Goal: Transaction & Acquisition: Subscribe to service/newsletter

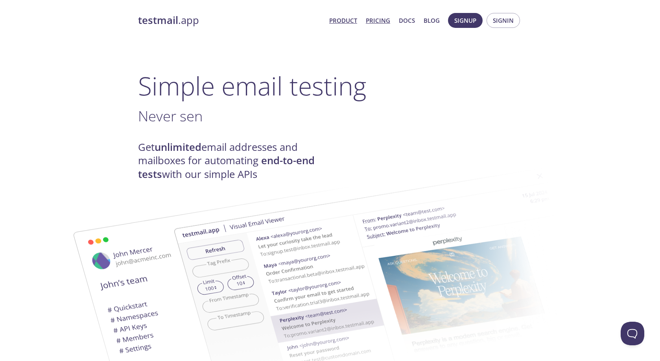
click at [378, 22] on link "Pricing" at bounding box center [378, 20] width 24 height 10
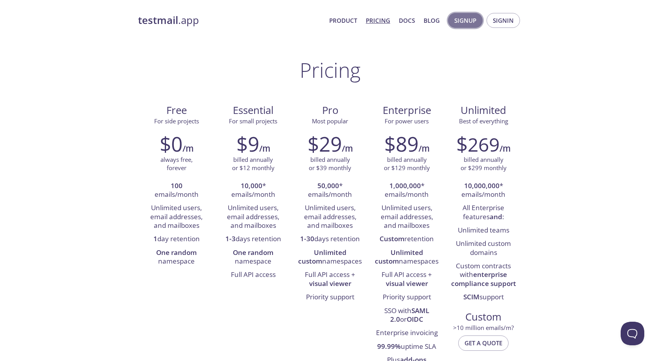
click at [476, 24] on span "Signup" at bounding box center [465, 20] width 22 height 10
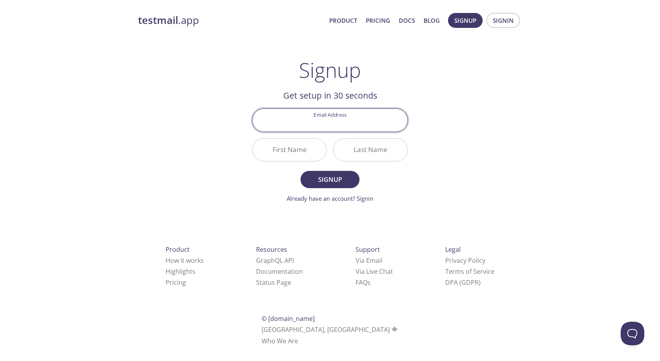
click at [371, 124] on input "Email Address" at bounding box center [330, 120] width 155 height 22
click at [391, 101] on h2 "Get setup in 30 seconds" at bounding box center [330, 95] width 156 height 13
click at [372, 125] on input "Email Address" at bounding box center [330, 120] width 155 height 22
type input "[EMAIL_ADDRESS][DOMAIN_NAME]"
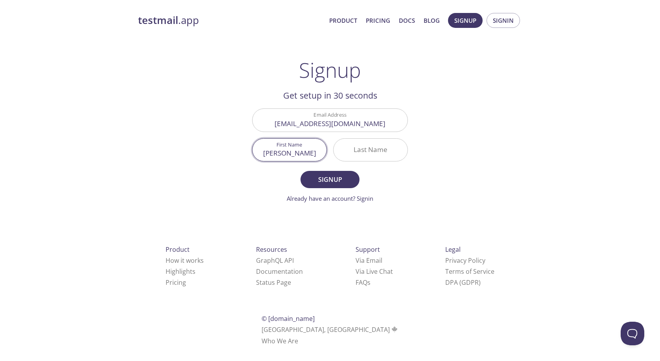
type input "[PERSON_NAME]"
type input "S"
type input "[PERSON_NAME]"
click at [313, 181] on span "Signup" at bounding box center [330, 179] width 42 height 11
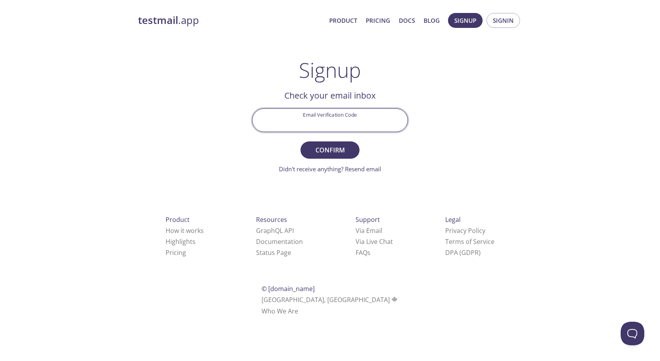
click at [339, 126] on input "Email Verification Code" at bounding box center [330, 120] width 155 height 22
click at [357, 120] on input "Email Verification Code" at bounding box center [330, 120] width 155 height 22
paste input "1NFZZGJ"
type input "1NFZZGJ"
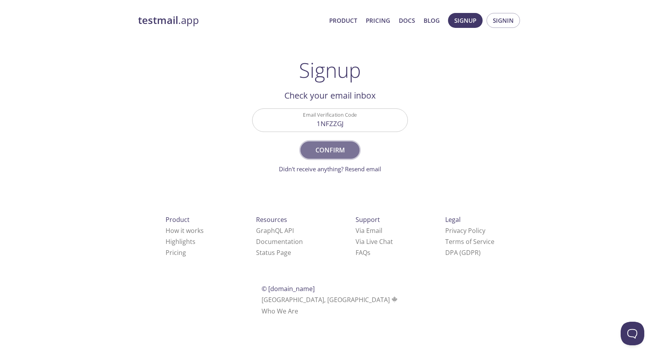
click at [343, 146] on span "Confirm" at bounding box center [330, 150] width 42 height 11
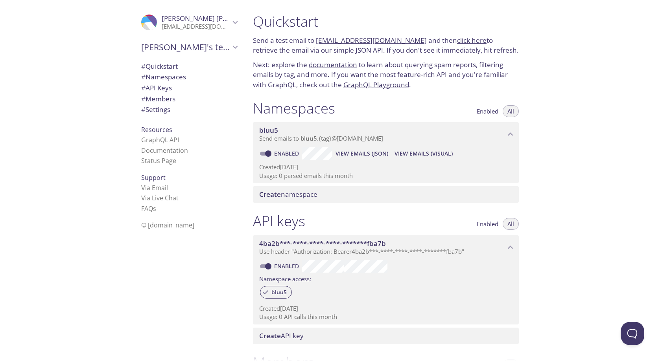
click at [306, 51] on p "Send a test email to [EMAIL_ADDRESS][DOMAIN_NAME] and then click here to retrie…" at bounding box center [386, 45] width 266 height 20
drag, startPoint x: 310, startPoint y: 172, endPoint x: 312, endPoint y: 185, distance: 13.5
click at [310, 172] on p "Usage: 0 parsed emails this month" at bounding box center [385, 176] width 253 height 8
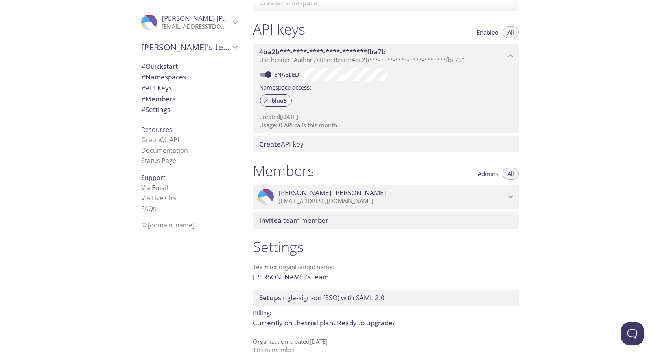
scroll to position [191, 0]
click at [172, 62] on span "# Quickstart" at bounding box center [159, 66] width 37 height 9
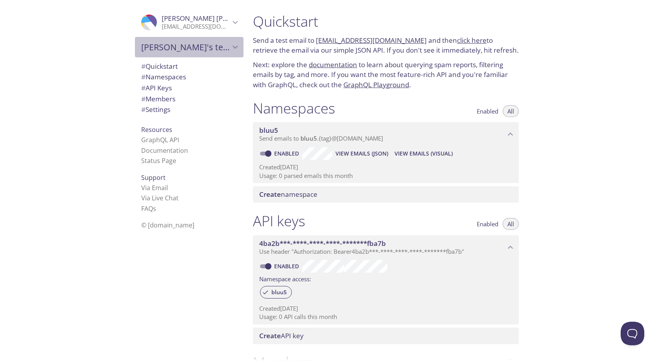
click at [173, 46] on span "[PERSON_NAME]'s team" at bounding box center [185, 47] width 89 height 11
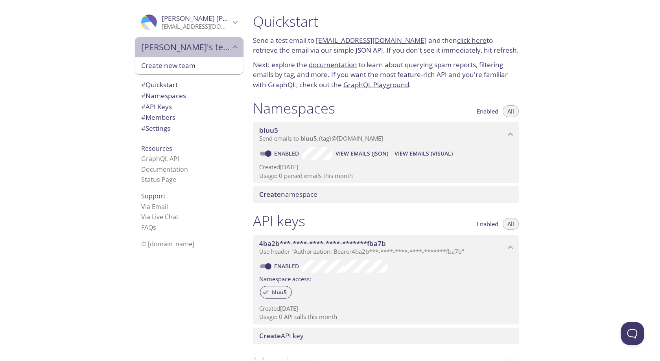
click at [173, 46] on span "[PERSON_NAME]'s team" at bounding box center [185, 47] width 89 height 11
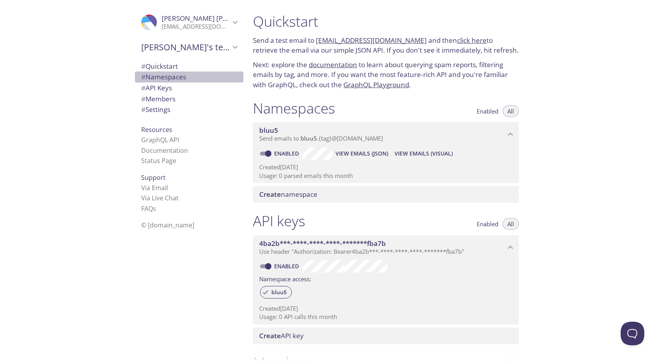
click at [171, 73] on span "# Namespaces" at bounding box center [163, 76] width 45 height 9
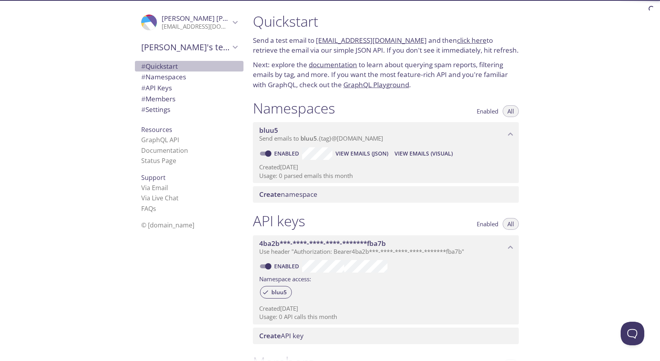
click at [173, 63] on span "# Quickstart" at bounding box center [159, 66] width 37 height 9
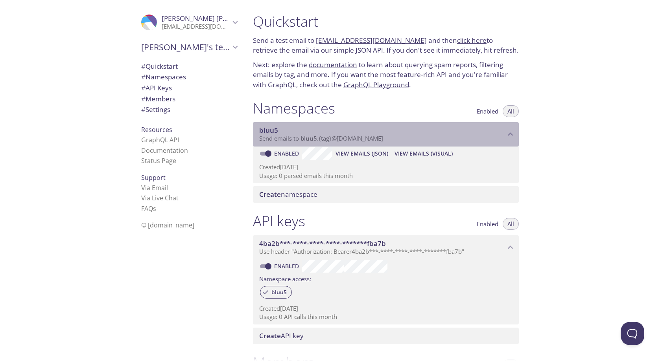
click at [419, 135] on p "Send emails to bluu5 . {tag} @[DOMAIN_NAME]" at bounding box center [382, 139] width 246 height 8
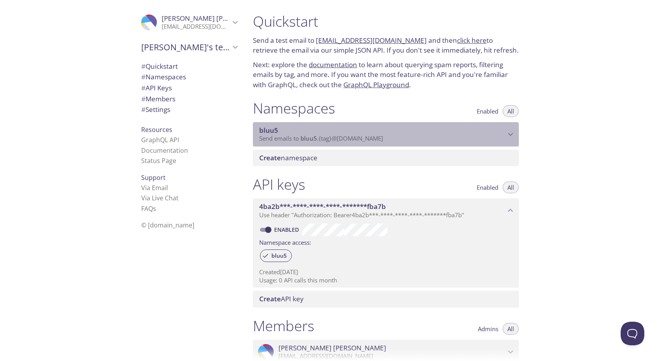
click at [419, 135] on p "Send emails to bluu5 . {tag} @[DOMAIN_NAME]" at bounding box center [382, 139] width 246 height 8
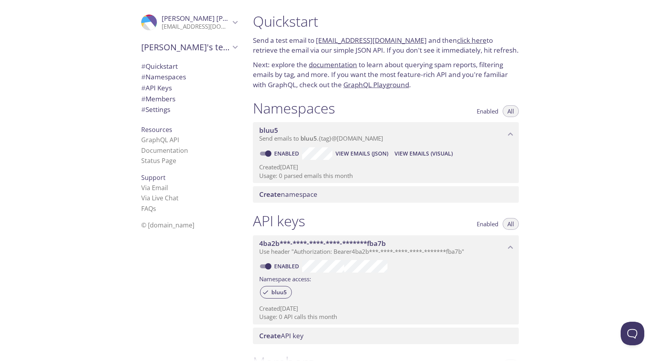
click at [421, 153] on span "View Emails (Visual)" at bounding box center [424, 153] width 58 height 9
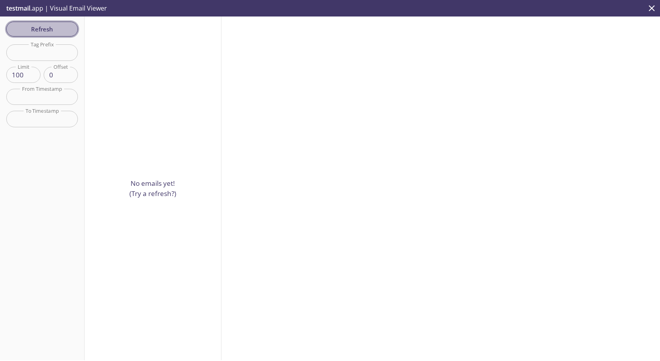
click at [58, 30] on span "Refresh" at bounding box center [42, 29] width 59 height 10
click at [652, 6] on icon "close" at bounding box center [652, 8] width 10 height 10
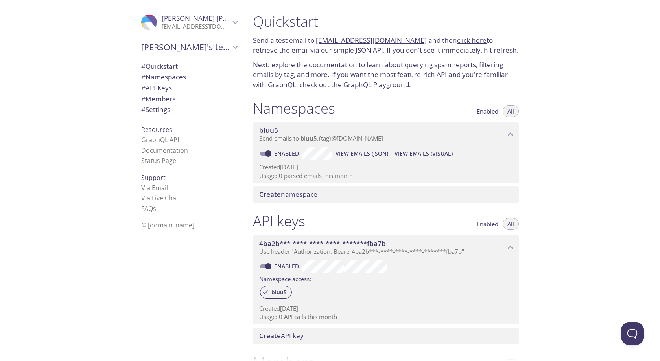
click at [380, 193] on span "Create namespace" at bounding box center [387, 194] width 256 height 9
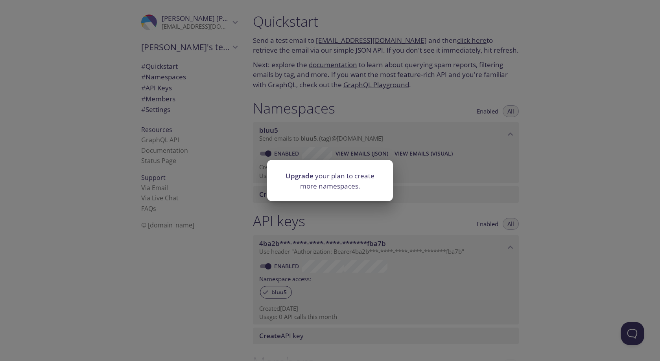
click at [403, 168] on div "Upgrade your plan to create more namespaces." at bounding box center [330, 180] width 660 height 361
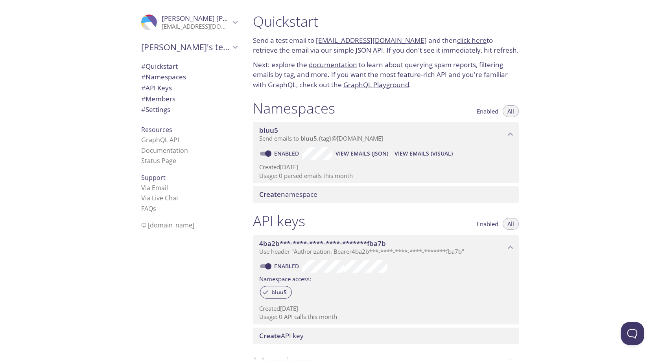
click at [400, 136] on p "Send emails to bluu5 . {tag} @[DOMAIN_NAME]" at bounding box center [382, 139] width 246 height 8
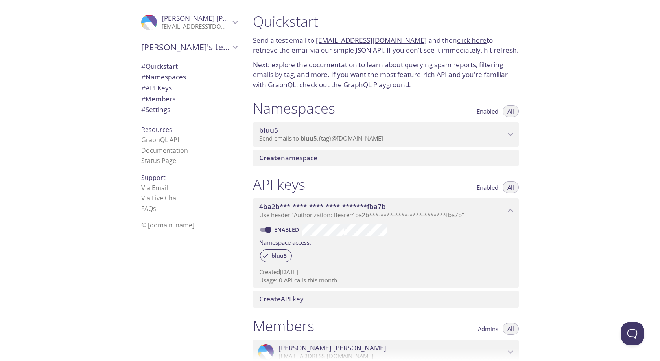
click at [400, 136] on p "Send emails to bluu5 . {tag} @[DOMAIN_NAME]" at bounding box center [382, 139] width 246 height 8
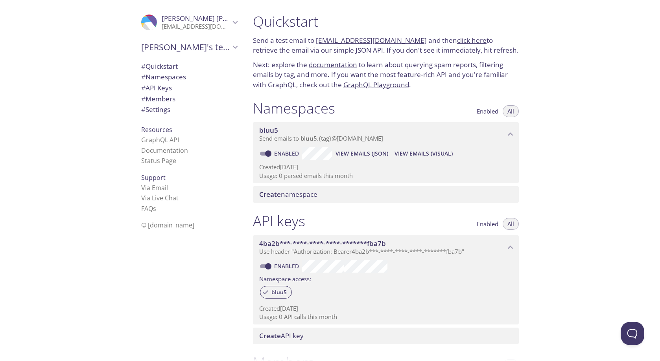
click at [292, 136] on span "Send emails to bluu5 . {tag} @[DOMAIN_NAME]" at bounding box center [321, 139] width 124 height 8
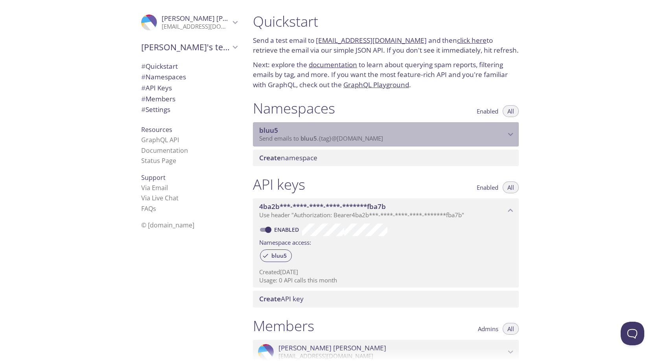
click at [292, 136] on span "Send emails to bluu5 . {tag} @[DOMAIN_NAME]" at bounding box center [321, 139] width 124 height 8
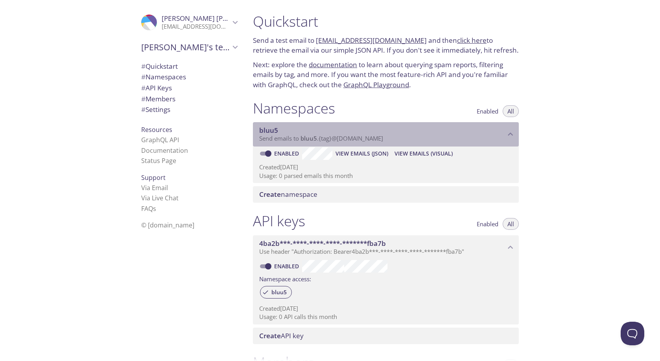
click at [389, 139] on p "Send emails to bluu5 . {tag} @[DOMAIN_NAME]" at bounding box center [382, 139] width 246 height 8
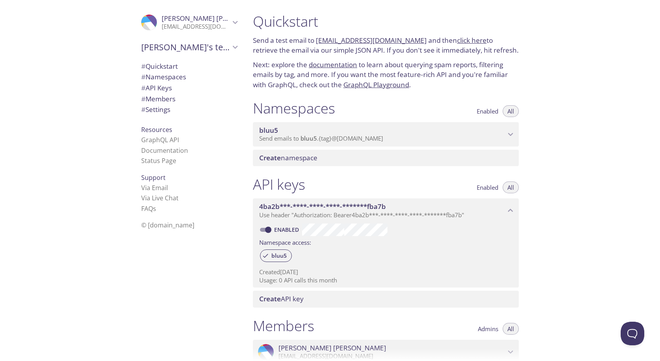
click at [391, 122] on div "bluu5 Send emails to bluu5 . {tag} @[DOMAIN_NAME]" at bounding box center [386, 134] width 266 height 24
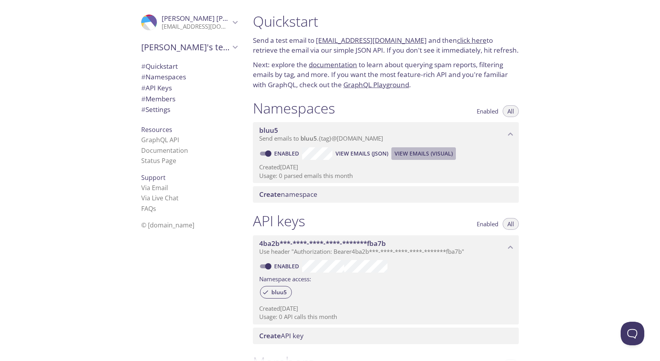
click at [428, 152] on span "View Emails (Visual)" at bounding box center [424, 153] width 58 height 9
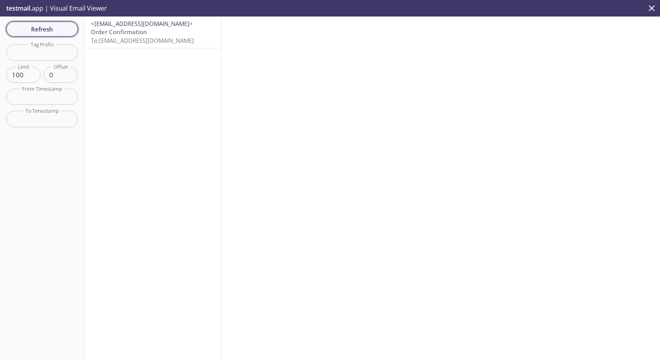
click at [51, 34] on span "Refresh" at bounding box center [42, 29] width 59 height 10
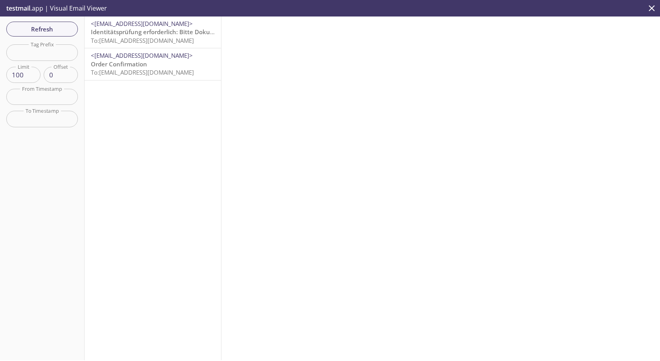
click at [146, 64] on span "Order Confirmation" at bounding box center [119, 64] width 56 height 8
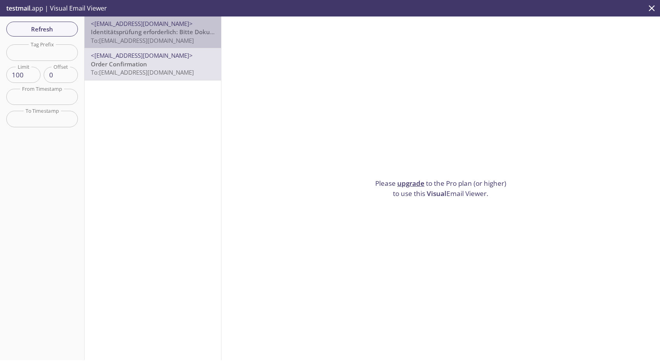
click at [173, 35] on span "Identitätsprüfung erforderlich: Bitte Dokument hochladen" at bounding box center [174, 32] width 166 height 8
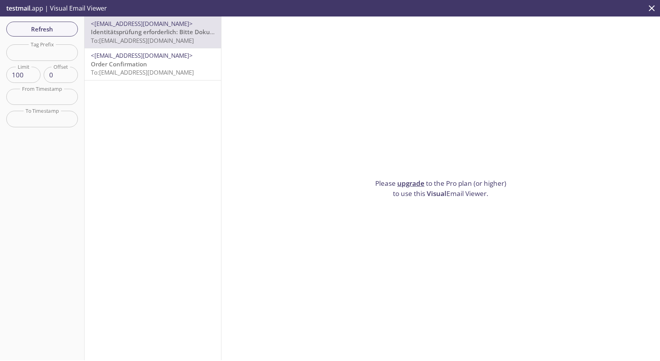
click at [437, 194] on span "Visual" at bounding box center [437, 193] width 20 height 9
click at [158, 44] on div "<[EMAIL_ADDRESS][DOMAIN_NAME]> Identitätsprüfung erforderlich: Bitte Dokument h…" at bounding box center [153, 32] width 136 height 31
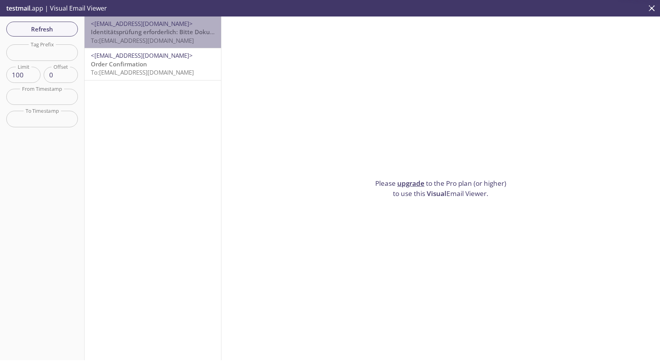
click at [158, 42] on span "To: [EMAIL_ADDRESS][DOMAIN_NAME]" at bounding box center [142, 41] width 103 height 8
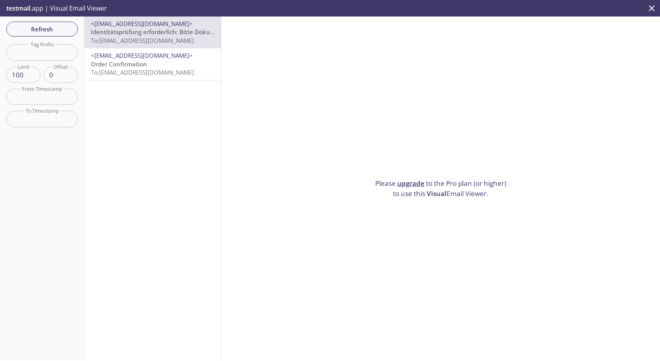
click at [158, 42] on span "To: [EMAIL_ADDRESS][DOMAIN_NAME]" at bounding box center [142, 41] width 103 height 8
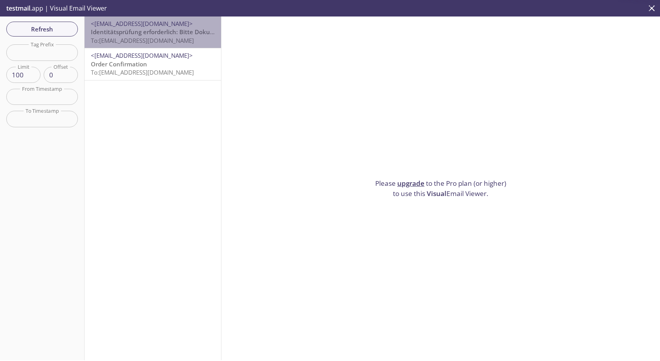
click at [158, 42] on span "To: [EMAIL_ADDRESS][DOMAIN_NAME]" at bounding box center [142, 41] width 103 height 8
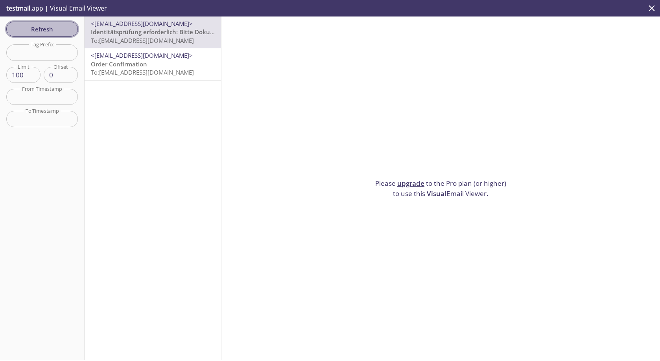
click at [46, 31] on span "Refresh" at bounding box center [42, 29] width 59 height 10
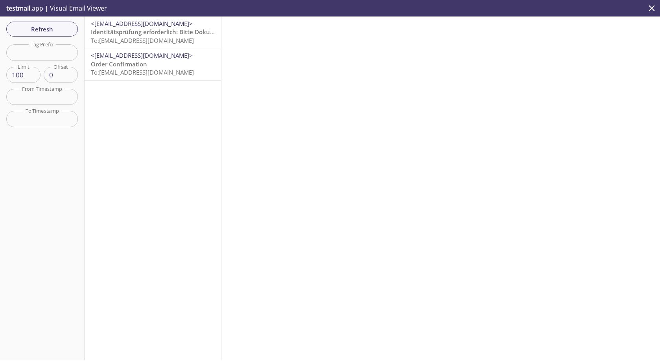
click at [651, 7] on icon "close" at bounding box center [652, 8] width 6 height 6
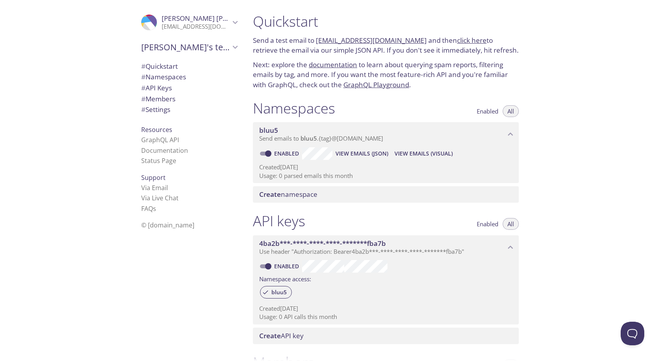
click at [362, 150] on span "View Emails (JSON)" at bounding box center [362, 153] width 53 height 9
click at [330, 101] on h1 "Namespaces" at bounding box center [294, 109] width 82 height 18
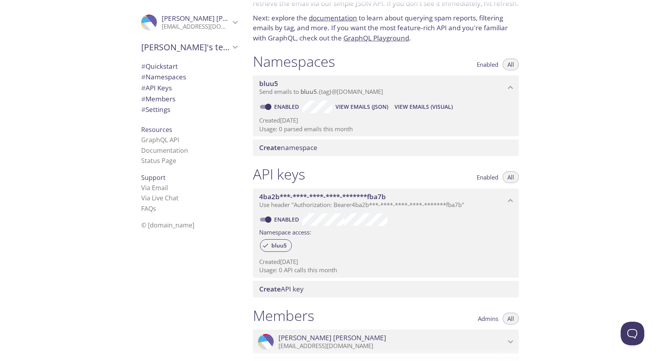
scroll to position [30, 0]
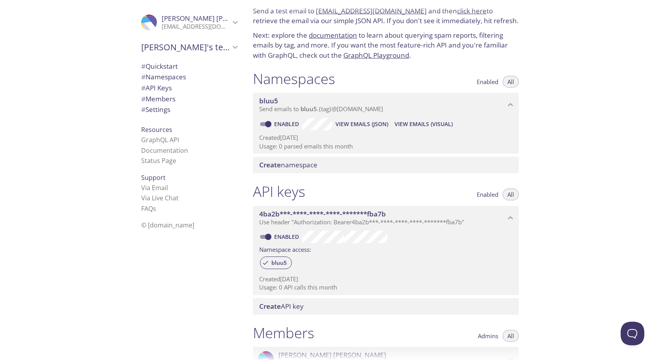
click at [275, 121] on link "Enabled" at bounding box center [287, 123] width 29 height 7
click at [275, 121] on input "Enabled" at bounding box center [268, 124] width 28 height 9
click at [267, 121] on input "Disabled" at bounding box center [262, 124] width 28 height 9
checkbox input "true"
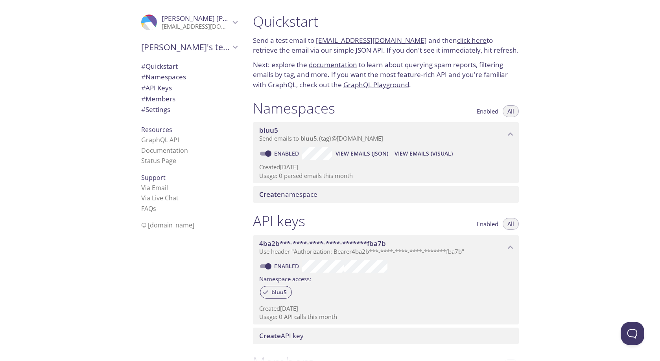
scroll to position [0, 0]
click at [494, 111] on span "Enabled" at bounding box center [488, 111] width 22 height 0
click at [508, 111] on span "All" at bounding box center [510, 111] width 7 height 0
click at [203, 18] on span "[PERSON_NAME]" at bounding box center [216, 18] width 108 height 9
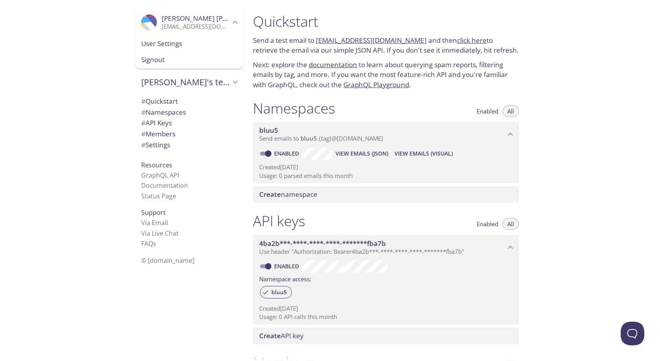
click at [205, 20] on span "[PERSON_NAME]" at bounding box center [216, 18] width 108 height 9
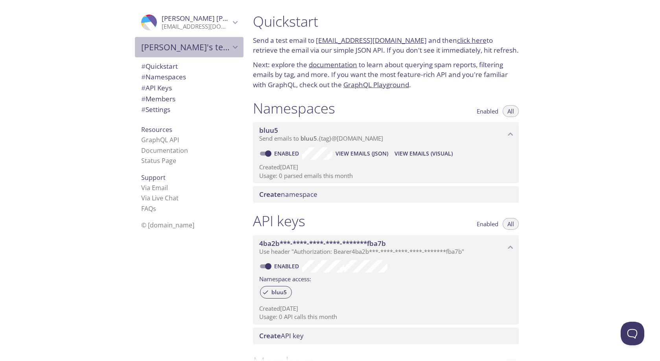
click at [209, 48] on span "[PERSON_NAME]'s team" at bounding box center [185, 47] width 89 height 11
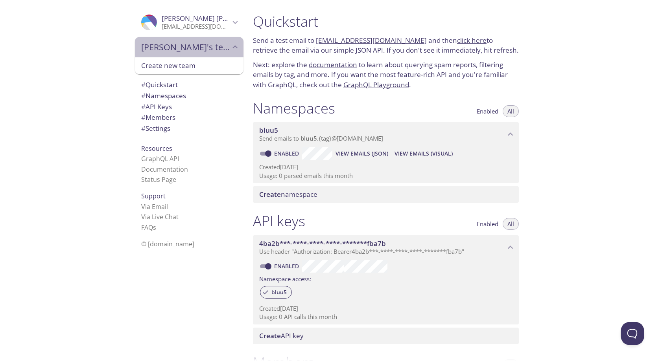
click at [209, 48] on span "[PERSON_NAME]'s team" at bounding box center [185, 47] width 89 height 11
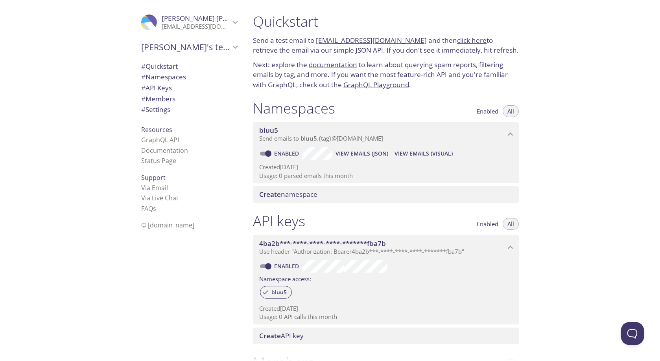
click at [179, 80] on span "# Namespaces" at bounding box center [163, 76] width 45 height 9
click at [187, 64] on span "# Quickstart" at bounding box center [189, 66] width 96 height 10
click at [181, 237] on div ".cls-1 { fill: #6d5ca8; } .cls-2 { fill: #3fc191; } .cls-3 { fill: #3b4752; } .…" at bounding box center [188, 180] width 118 height 361
